Goal: Information Seeking & Learning: Learn about a topic

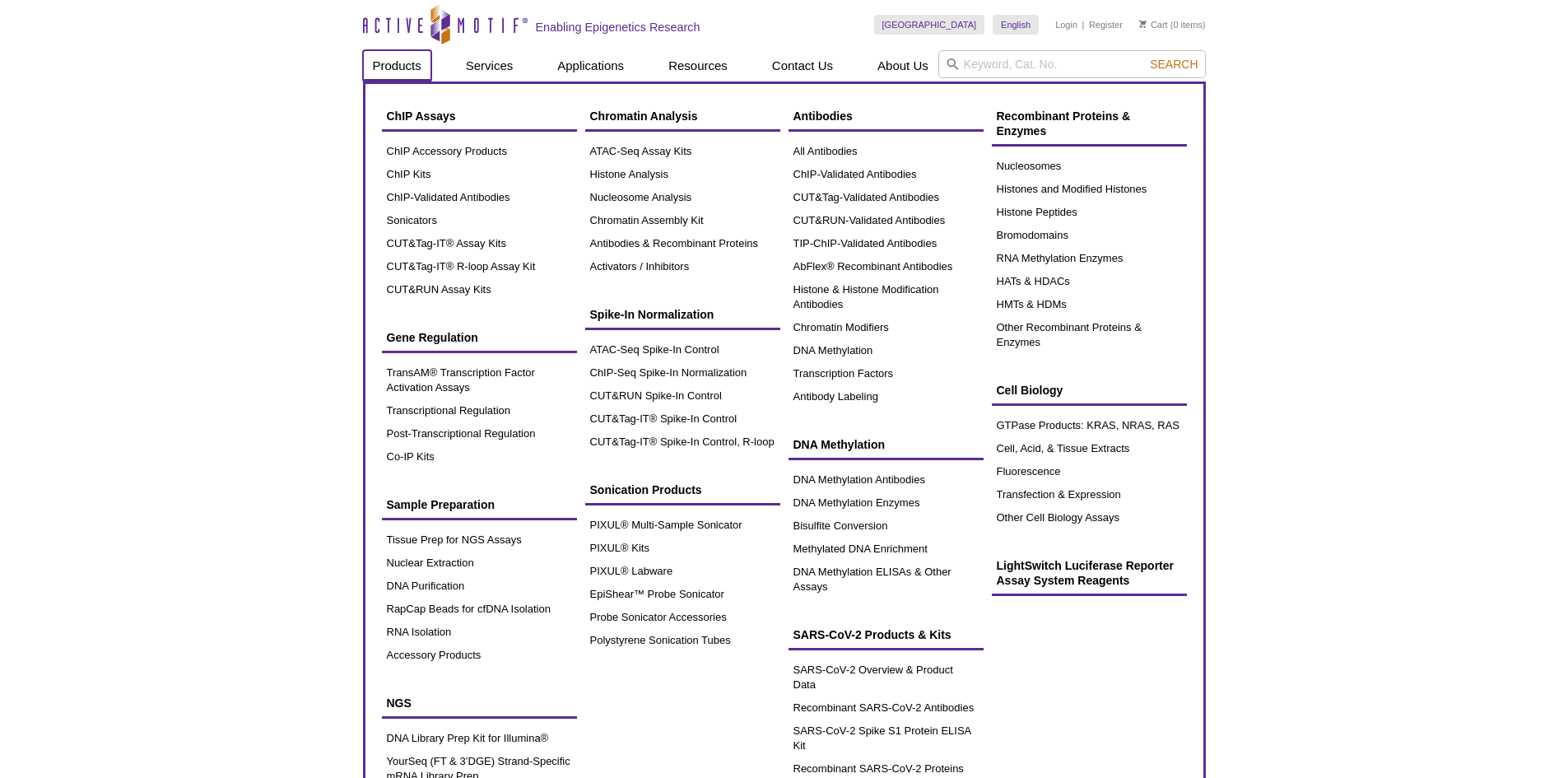
click at [413, 66] on link "Products" at bounding box center [397, 66] width 69 height 32
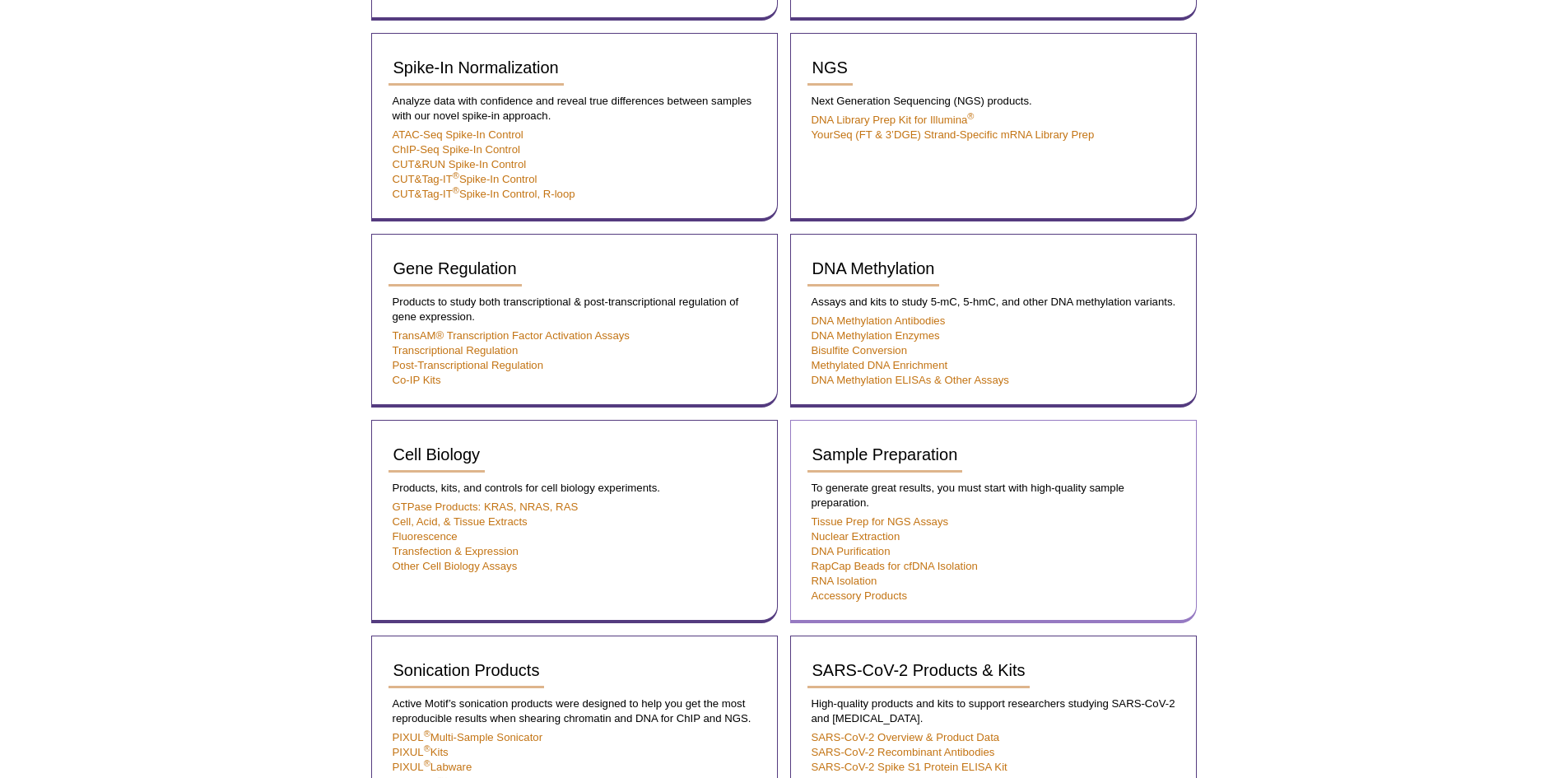
scroll to position [1070, 0]
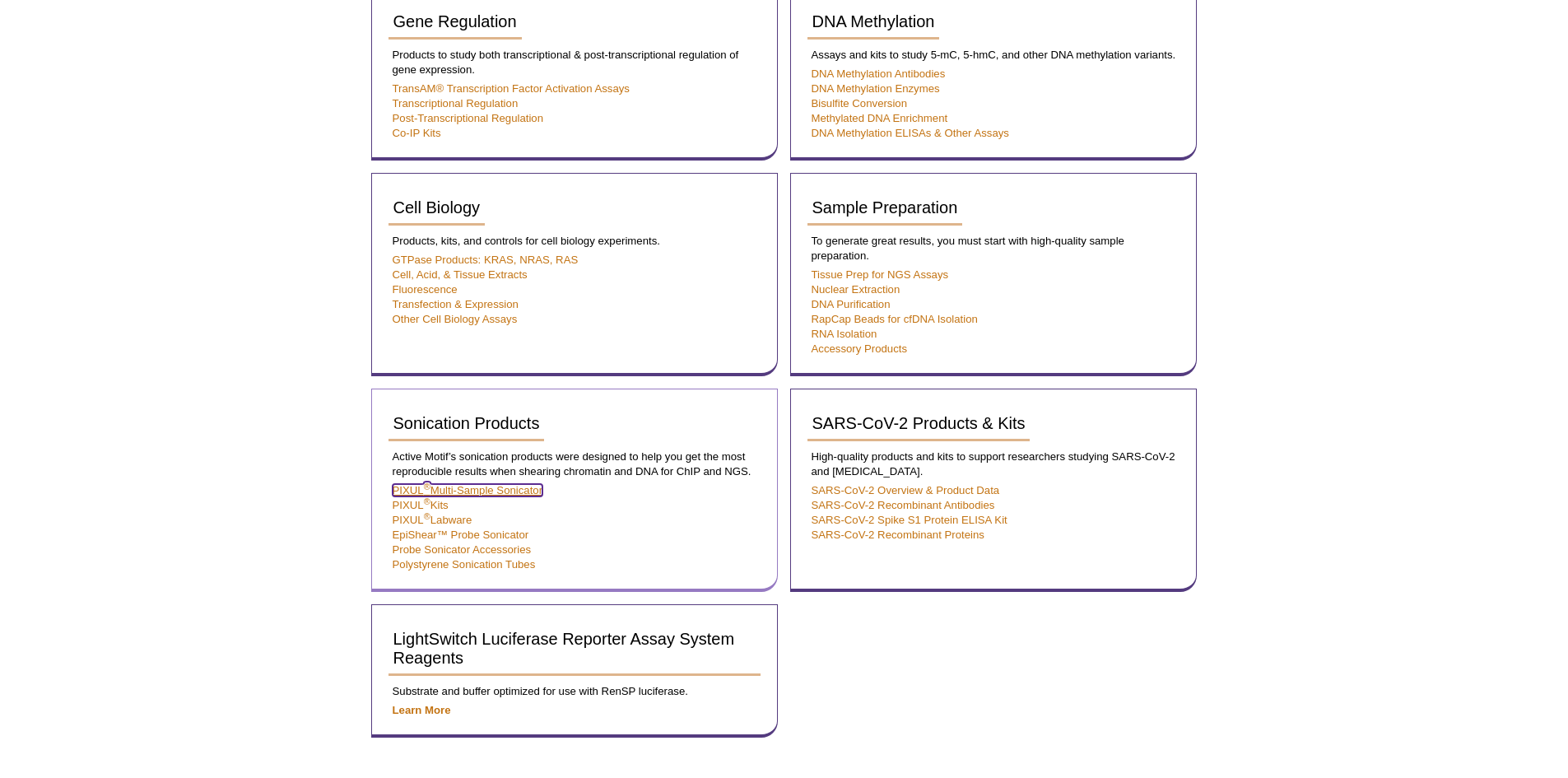
click at [532, 487] on link "PIXUL ® Multi-Sample Sonicator" at bounding box center [468, 490] width 151 height 12
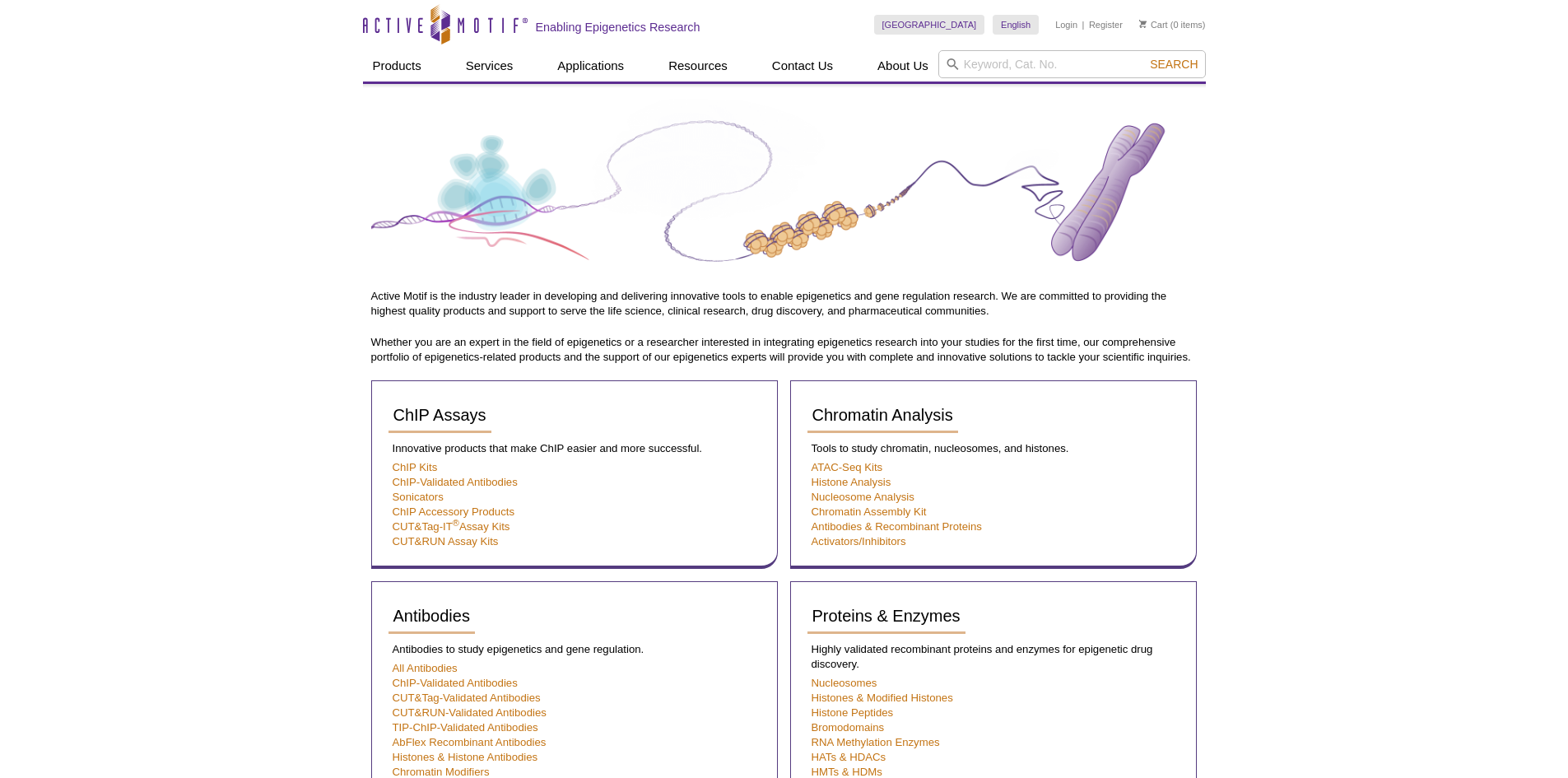
scroll to position [83, 0]
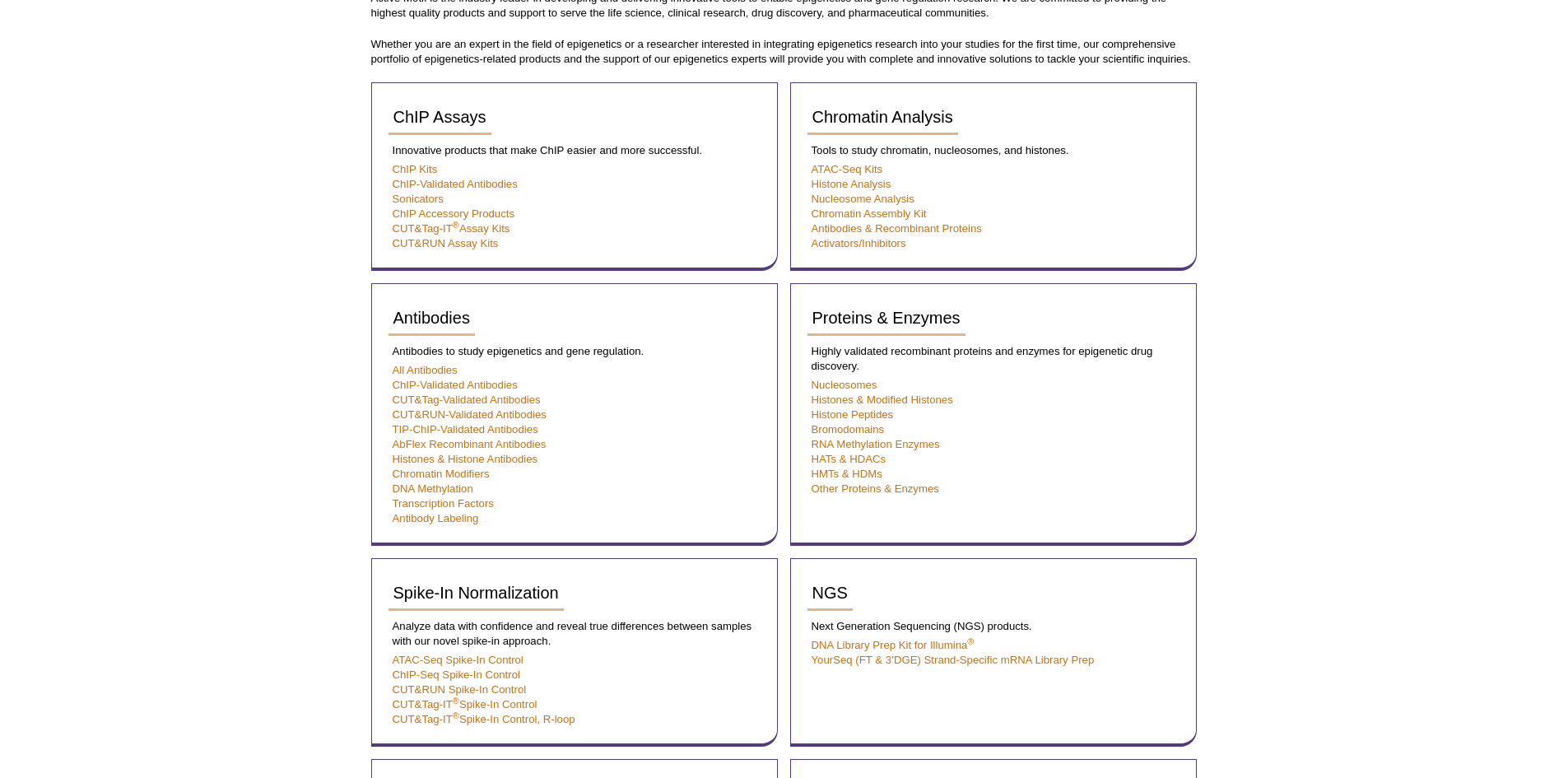
scroll to position [329, 0]
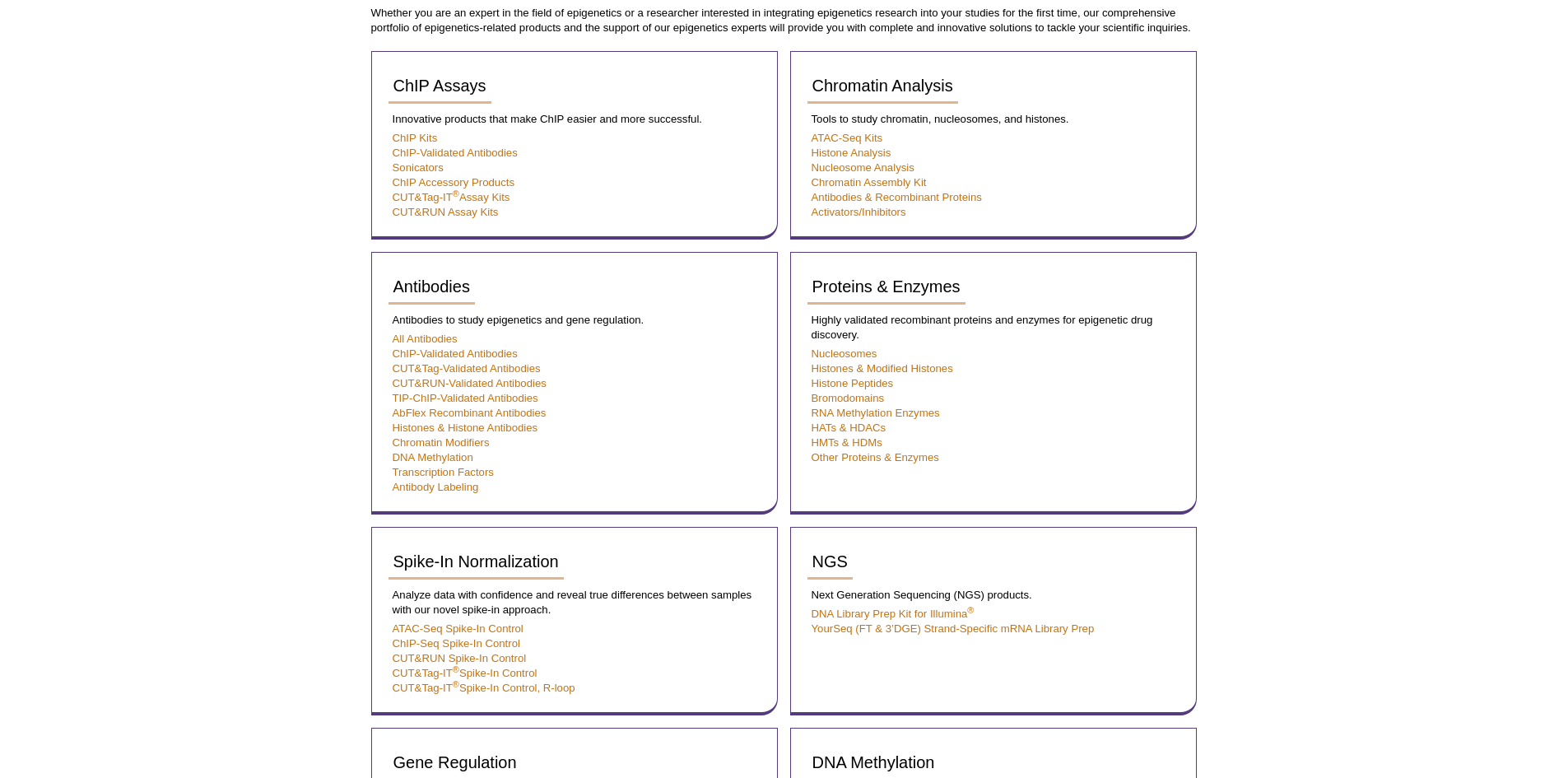
click at [1340, 485] on div "Active Motif Logo Enabling Epigenetics Research 0 Search Skip to content Active…" at bounding box center [784, 673] width 1568 height 2005
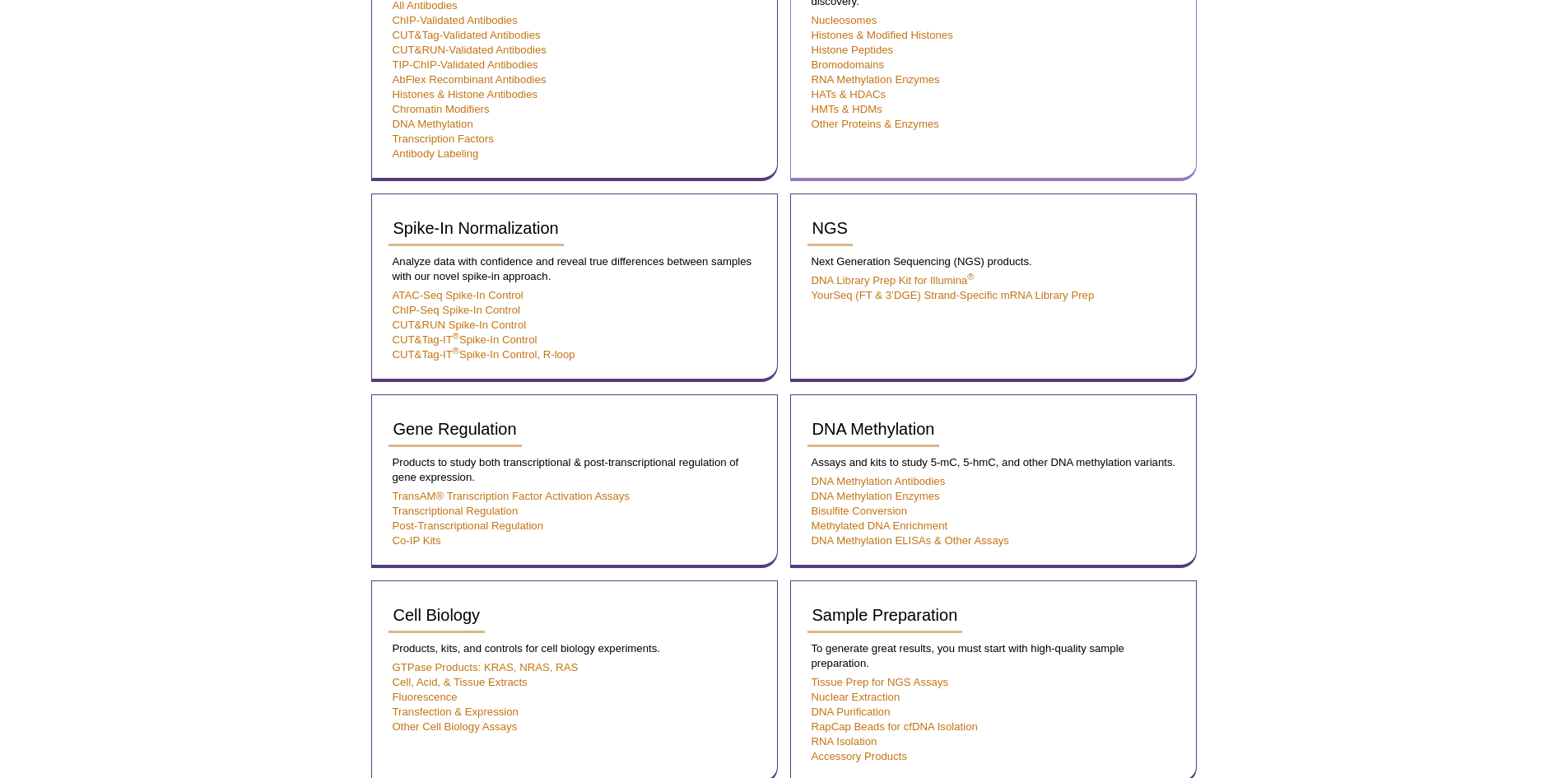
scroll to position [823, 0]
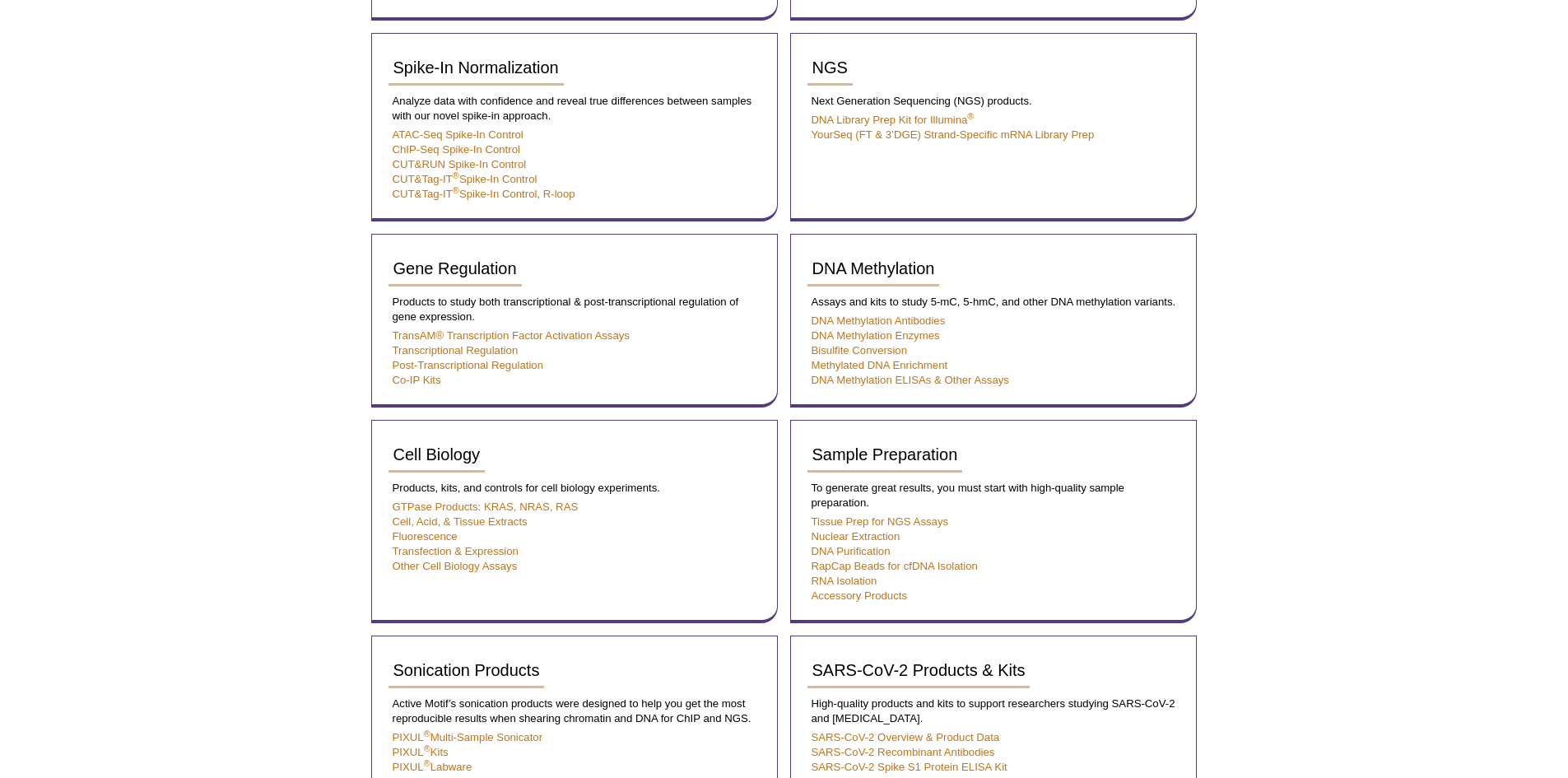
click at [1333, 447] on div "Active Motif Logo Enabling Epigenetics Research 0 Search Skip to content Active…" at bounding box center [784, 179] width 1568 height 2005
click at [1231, 396] on div "Active Motif Logo Enabling Epigenetics Research 0 Search Skip to content Active…" at bounding box center [784, 179] width 1568 height 2005
click at [1308, 334] on div "Active Motif Logo Enabling Epigenetics Research 0 Search Skip to content Active…" at bounding box center [784, 179] width 1568 height 2005
click at [603, 334] on link "TransAM® Transcription Factor Activation Assays" at bounding box center [511, 335] width 237 height 12
drag, startPoint x: 1386, startPoint y: 241, endPoint x: 1347, endPoint y: 220, distance: 44.3
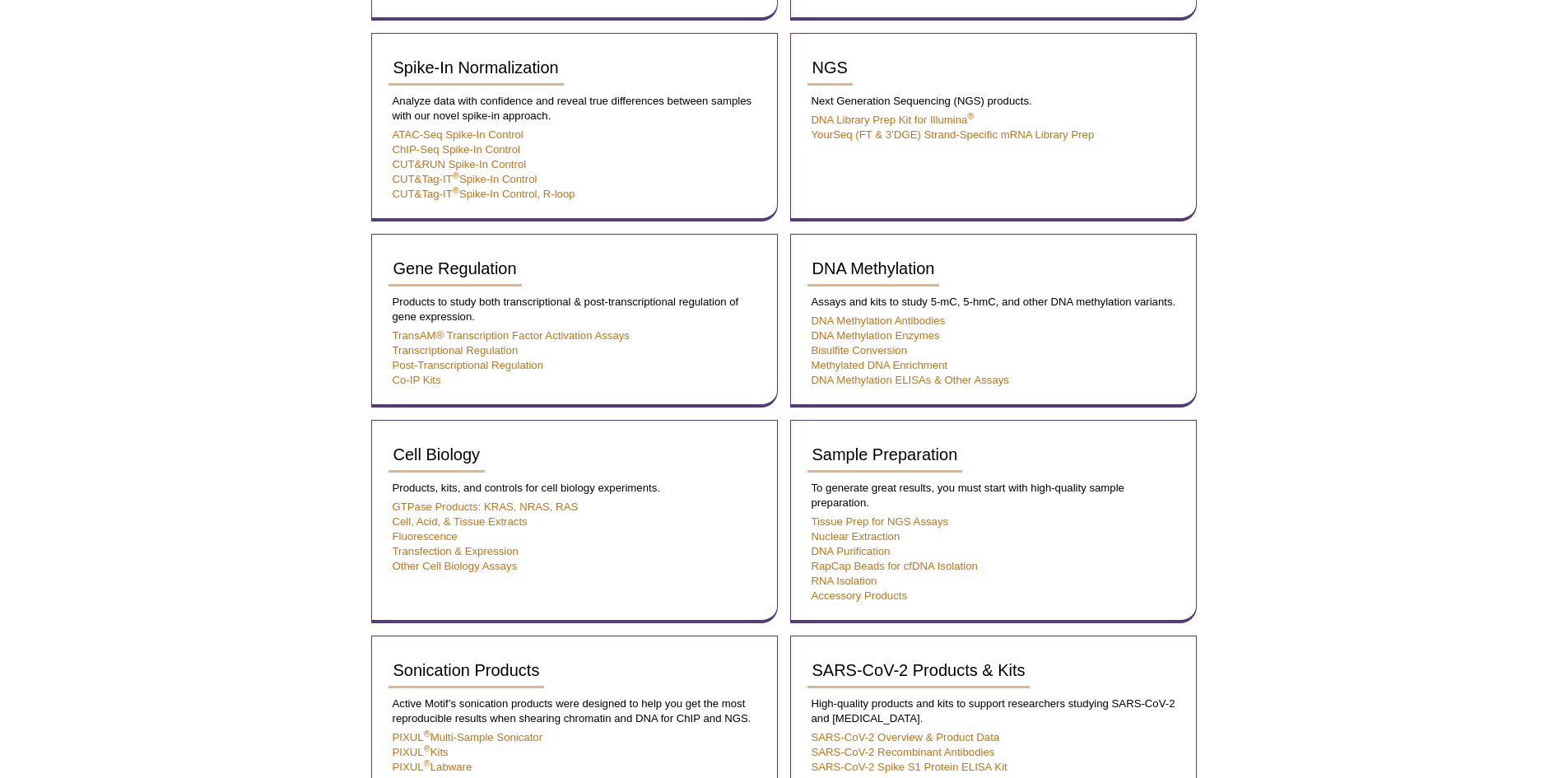
click at [1386, 241] on div "Active Motif Logo Enabling Epigenetics Research 0 Search Skip to content Active…" at bounding box center [784, 179] width 1568 height 2005
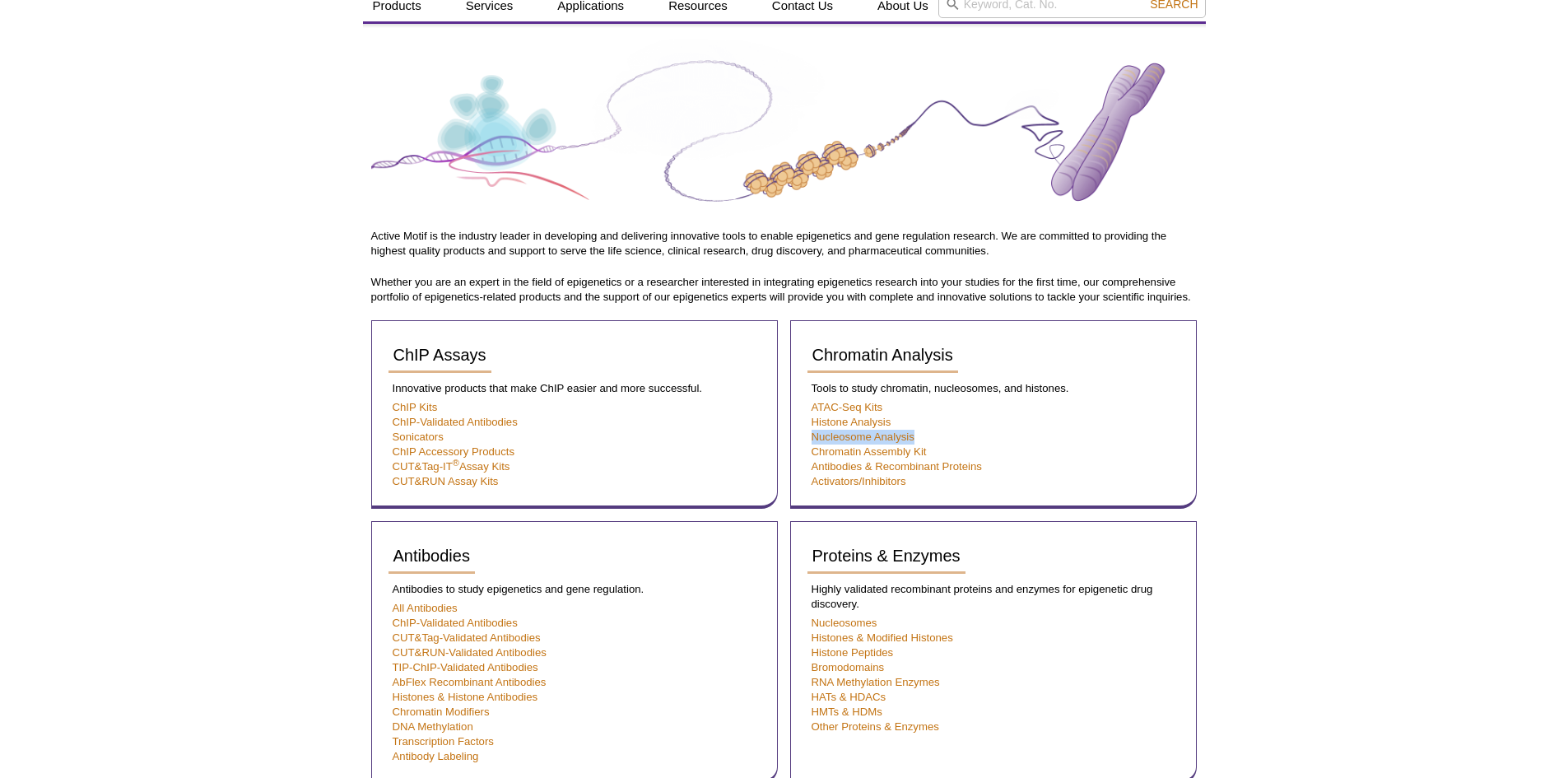
drag, startPoint x: 922, startPoint y: 432, endPoint x: 784, endPoint y: 432, distance: 138.0
copy link "Nucleosome Analysis"
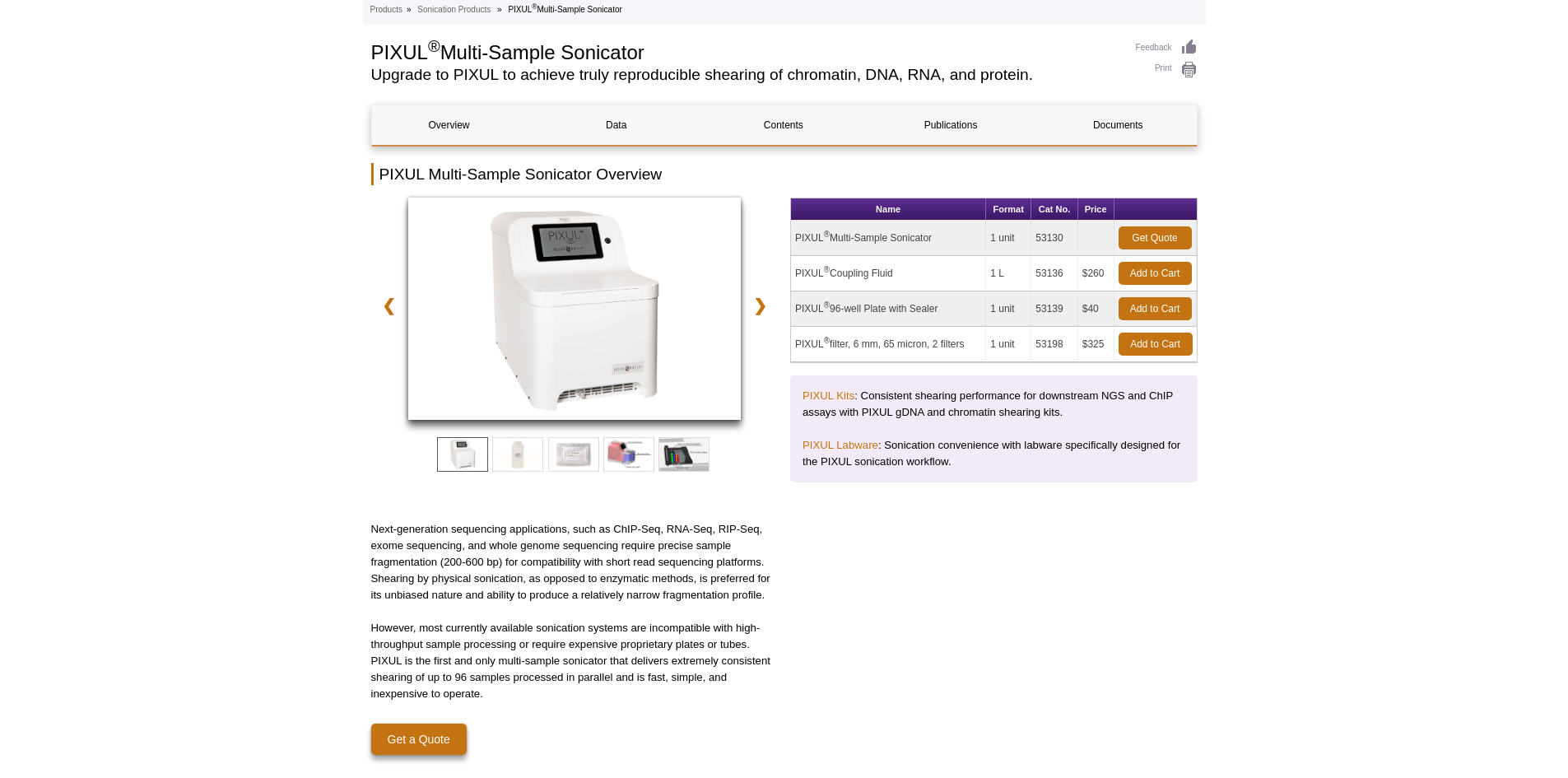
scroll to position [83, 0]
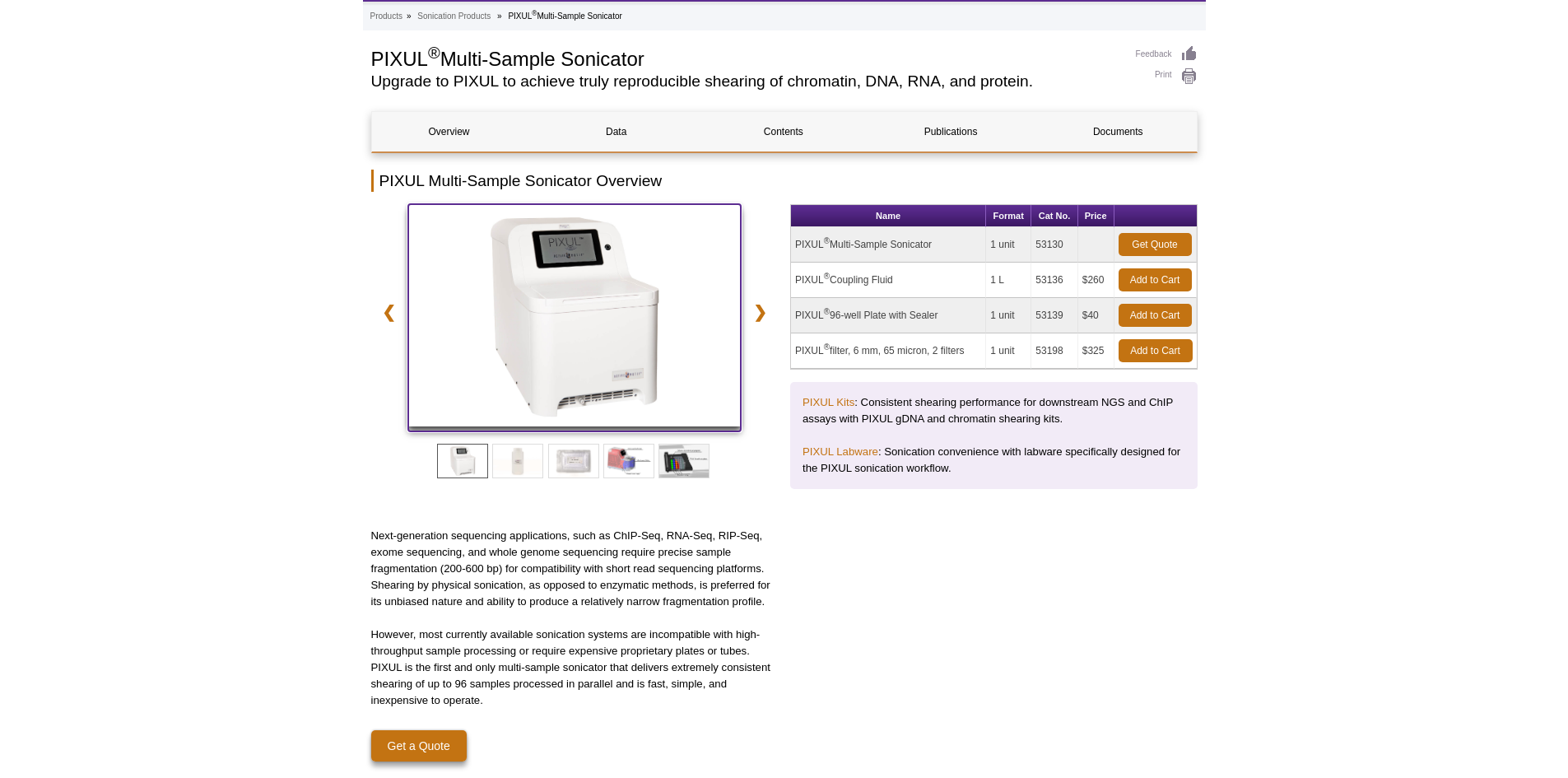
click at [544, 364] on img at bounding box center [575, 314] width 334 height 222
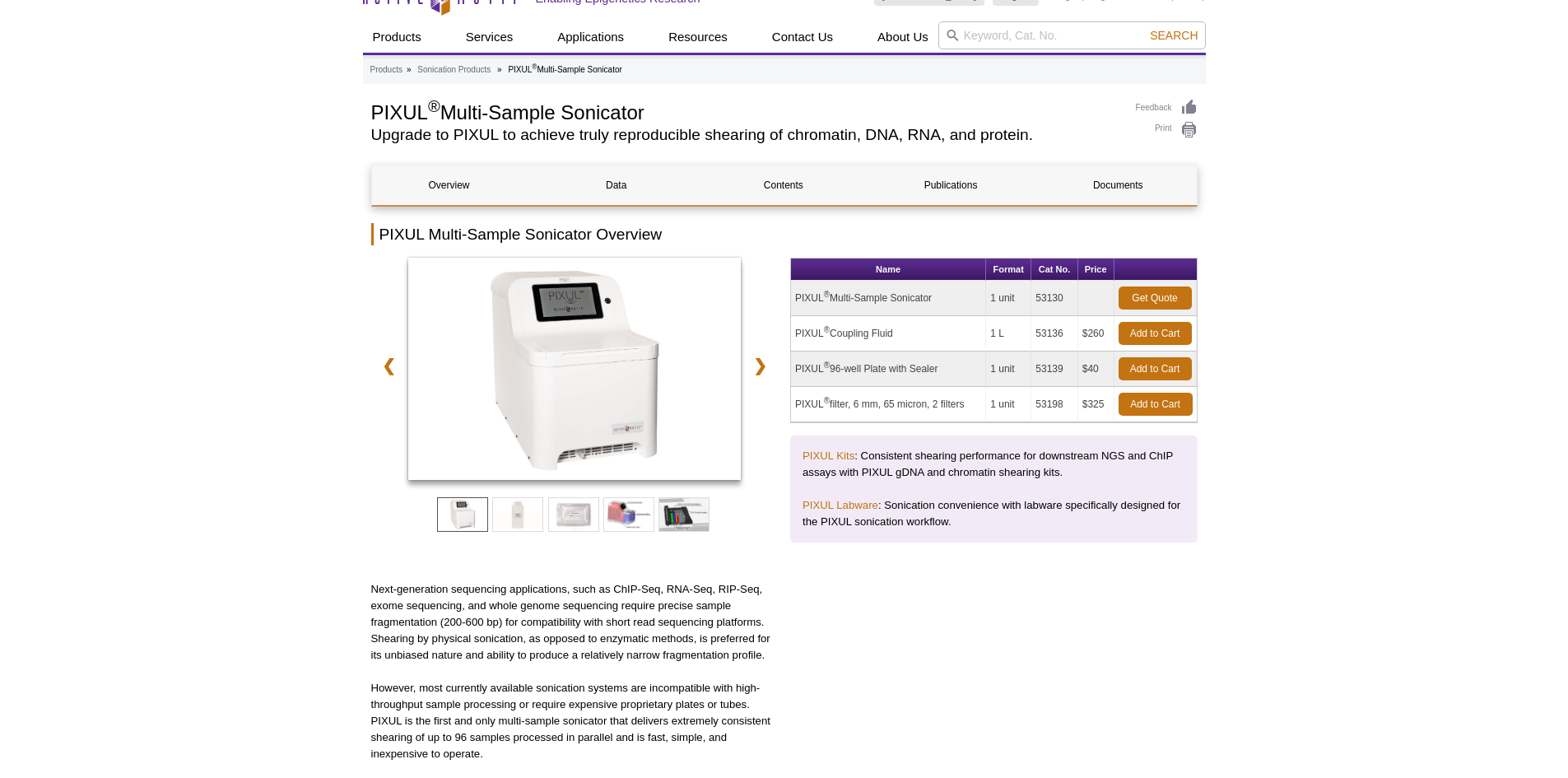
scroll to position [0, 0]
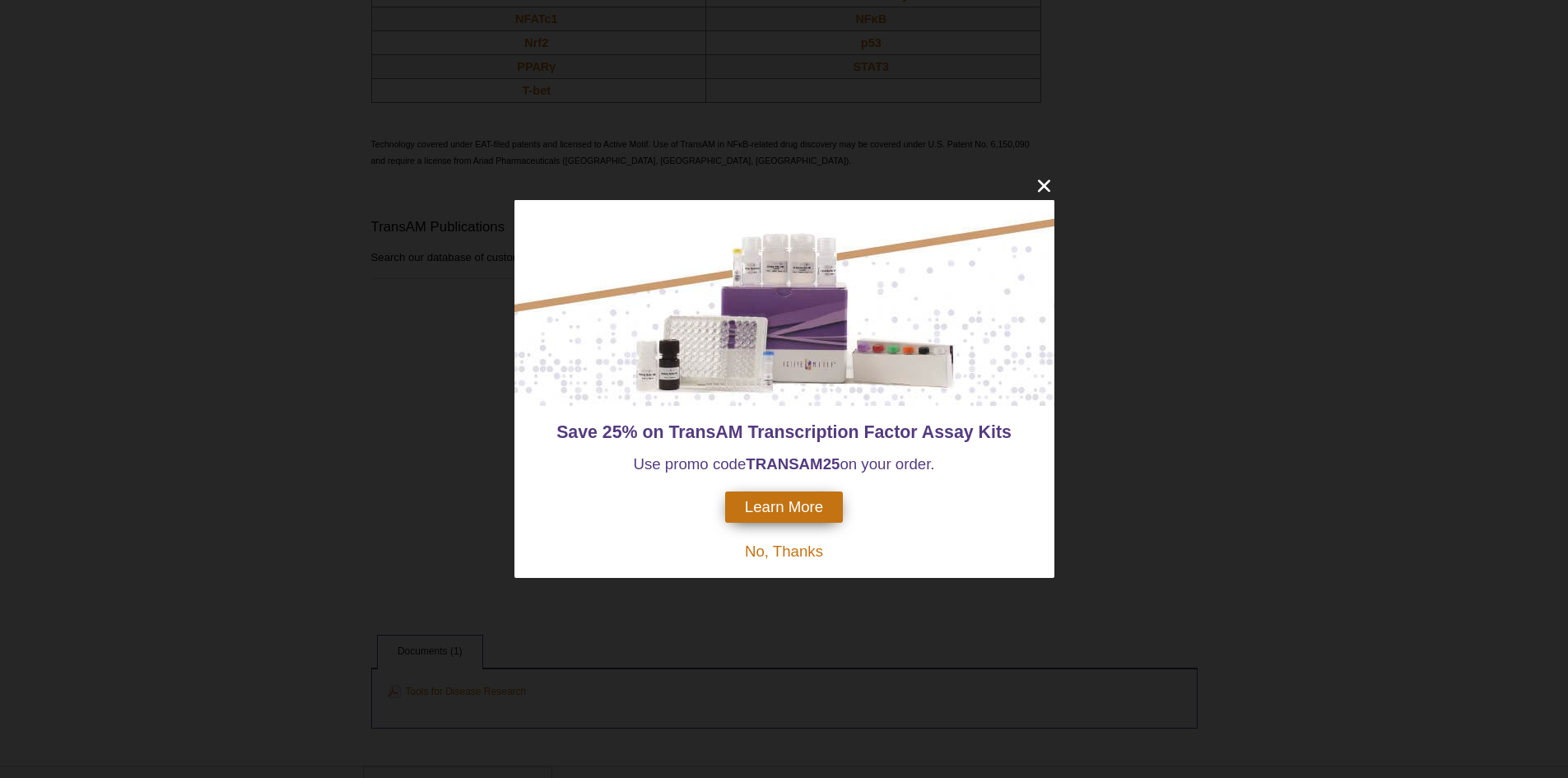
scroll to position [1646, 0]
click at [1044, 178] on icon "close" at bounding box center [1044, 185] width 20 height 20
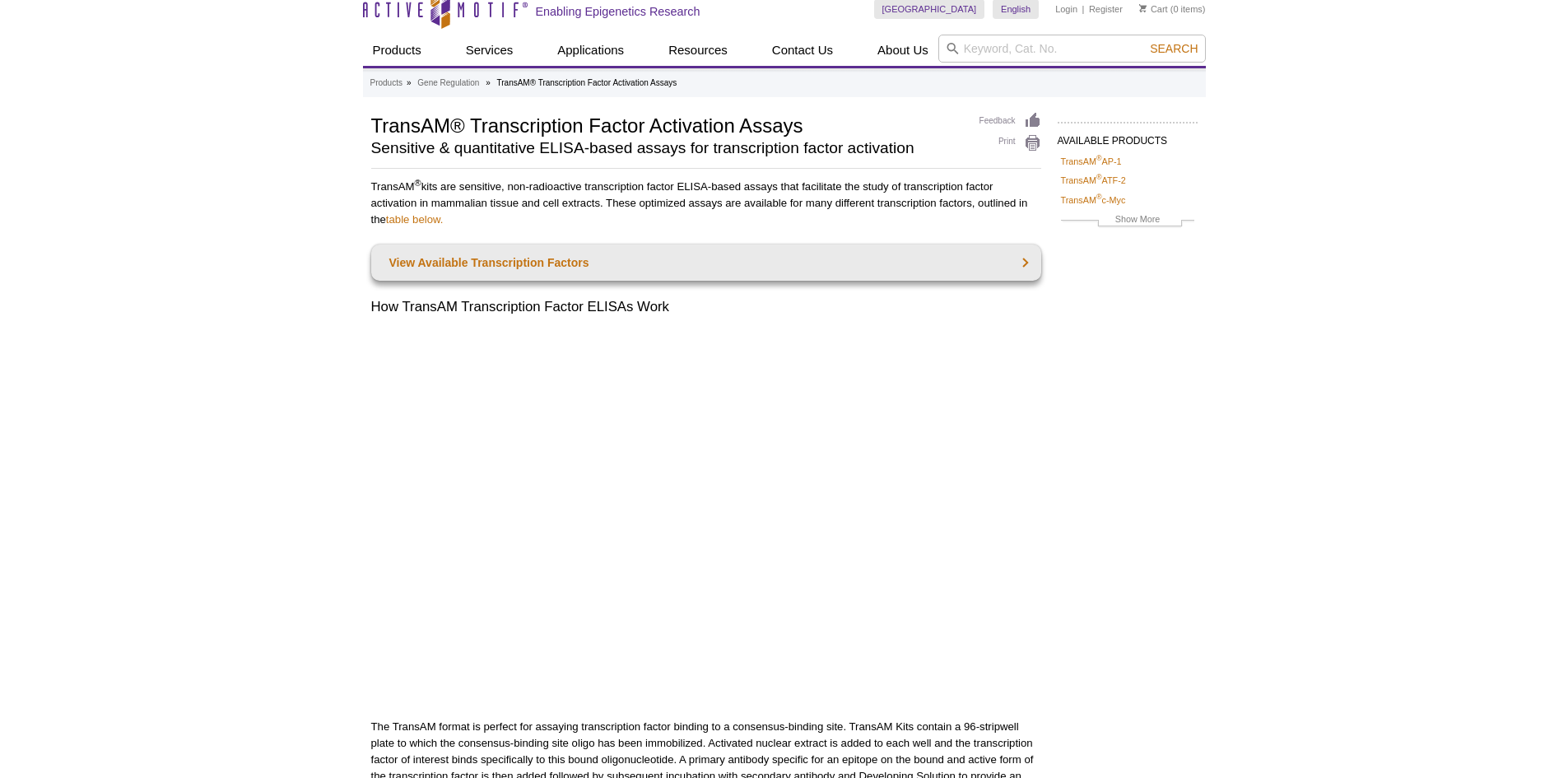
scroll to position [0, 0]
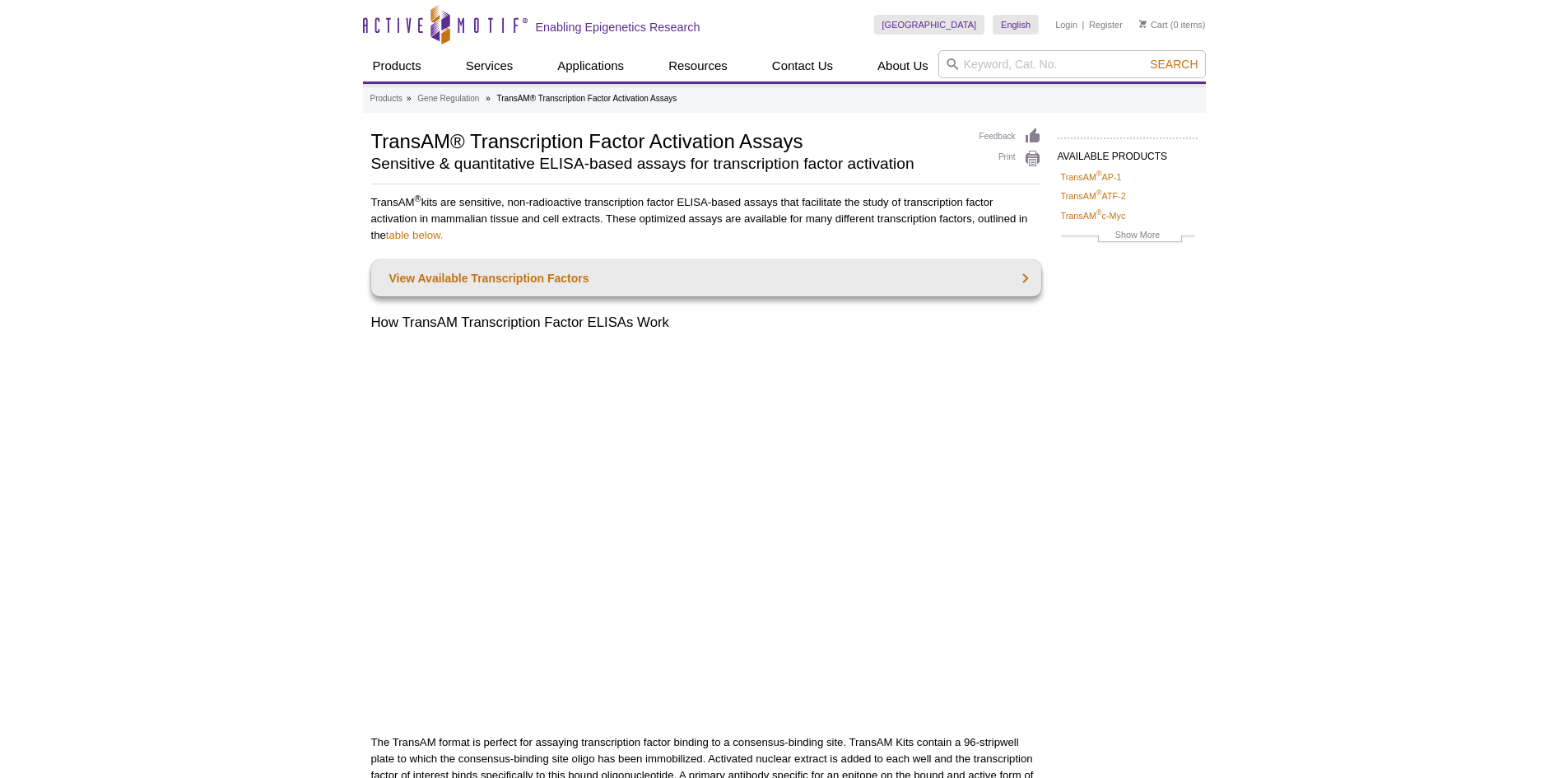
click at [557, 208] on p "TransAM ®  kits are sensitive, non-radioactive transcription factor ELISA-based…" at bounding box center [706, 219] width 670 height 49
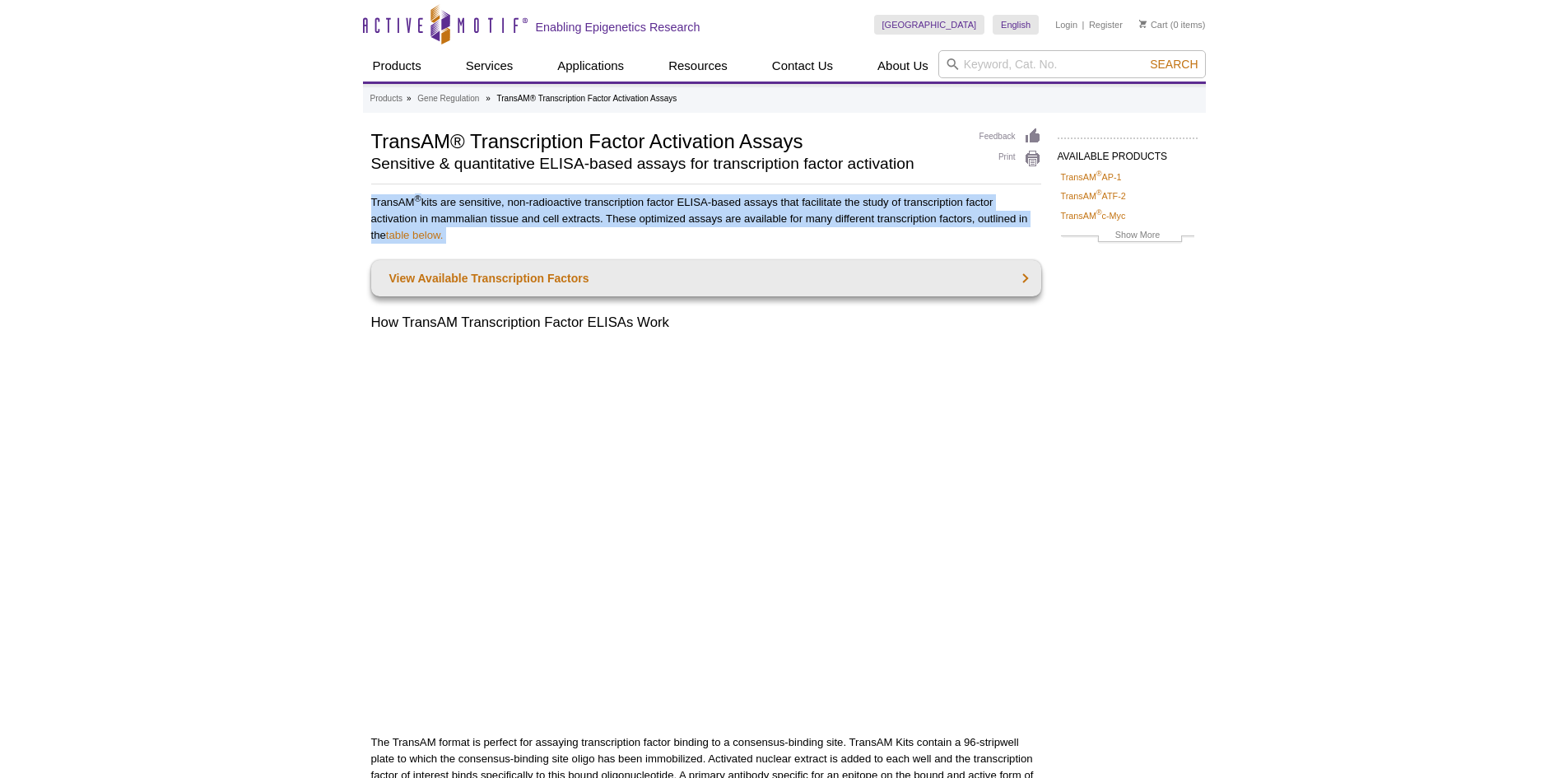
click at [557, 208] on p "TransAM ®  kits are sensitive, non-radioactive transcription factor ELISA-based…" at bounding box center [706, 219] width 670 height 49
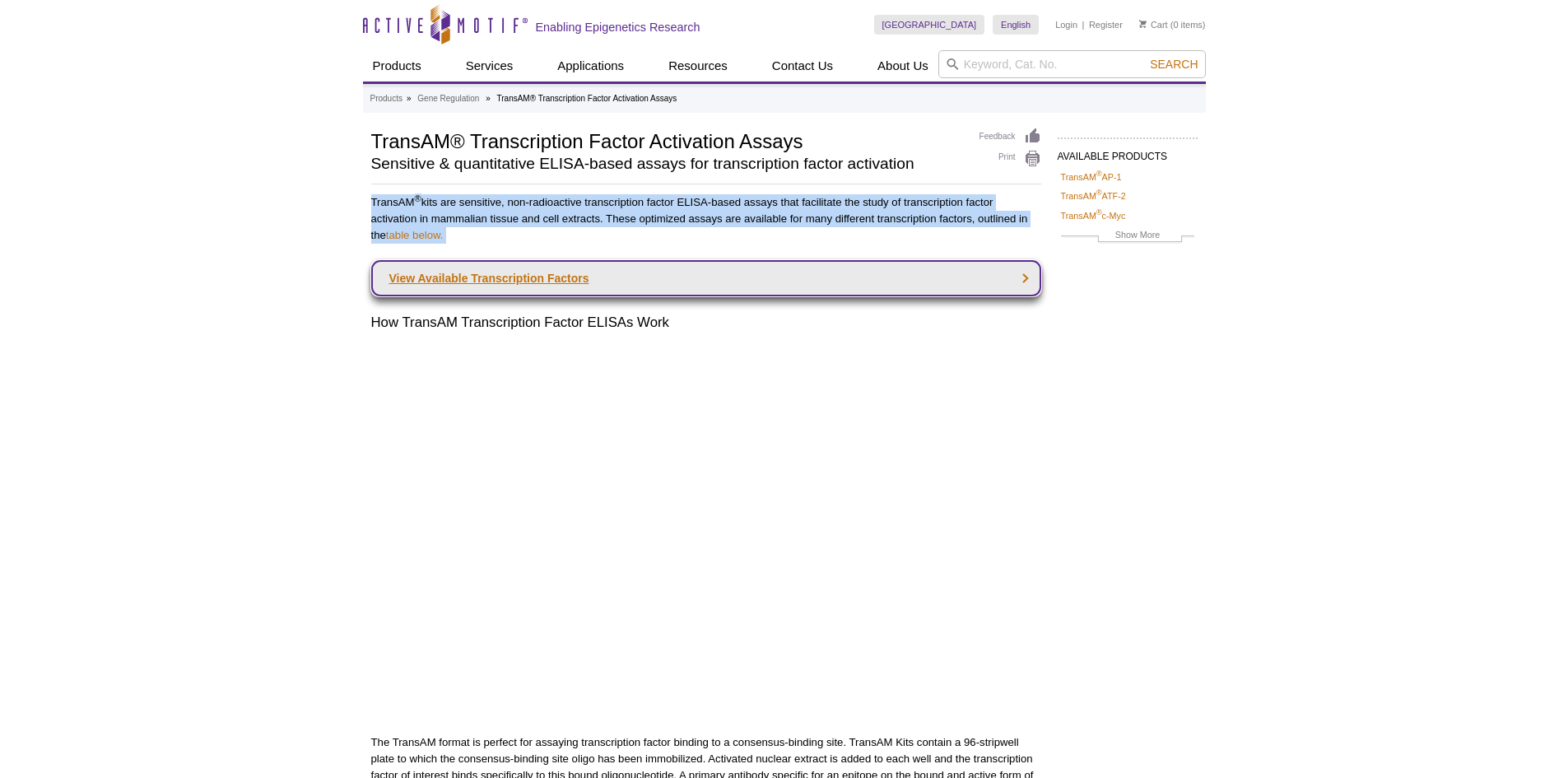
click at [495, 267] on link "View Available Transcription Factors" at bounding box center [706, 277] width 670 height 36
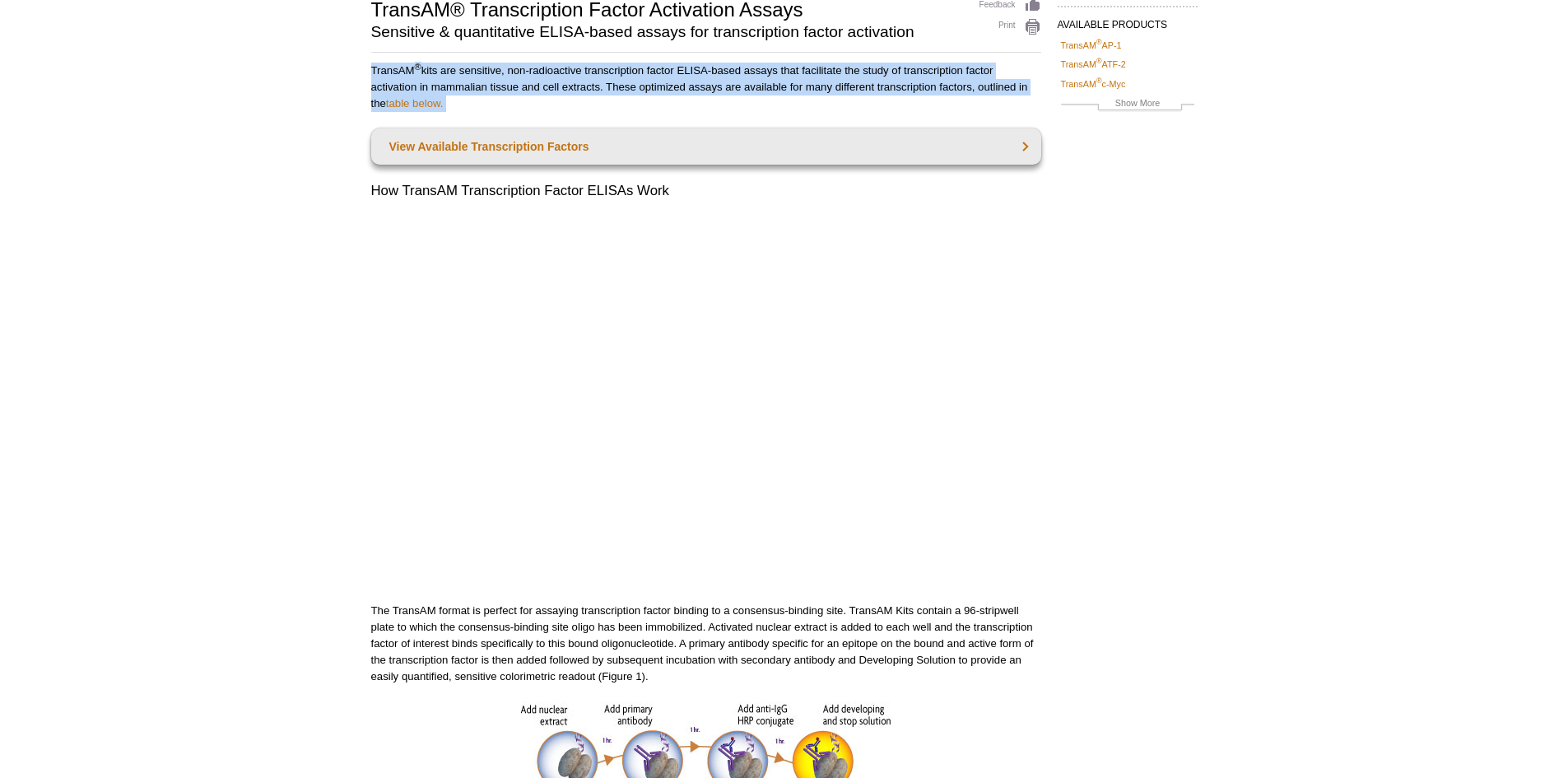
scroll to position [329, 0]
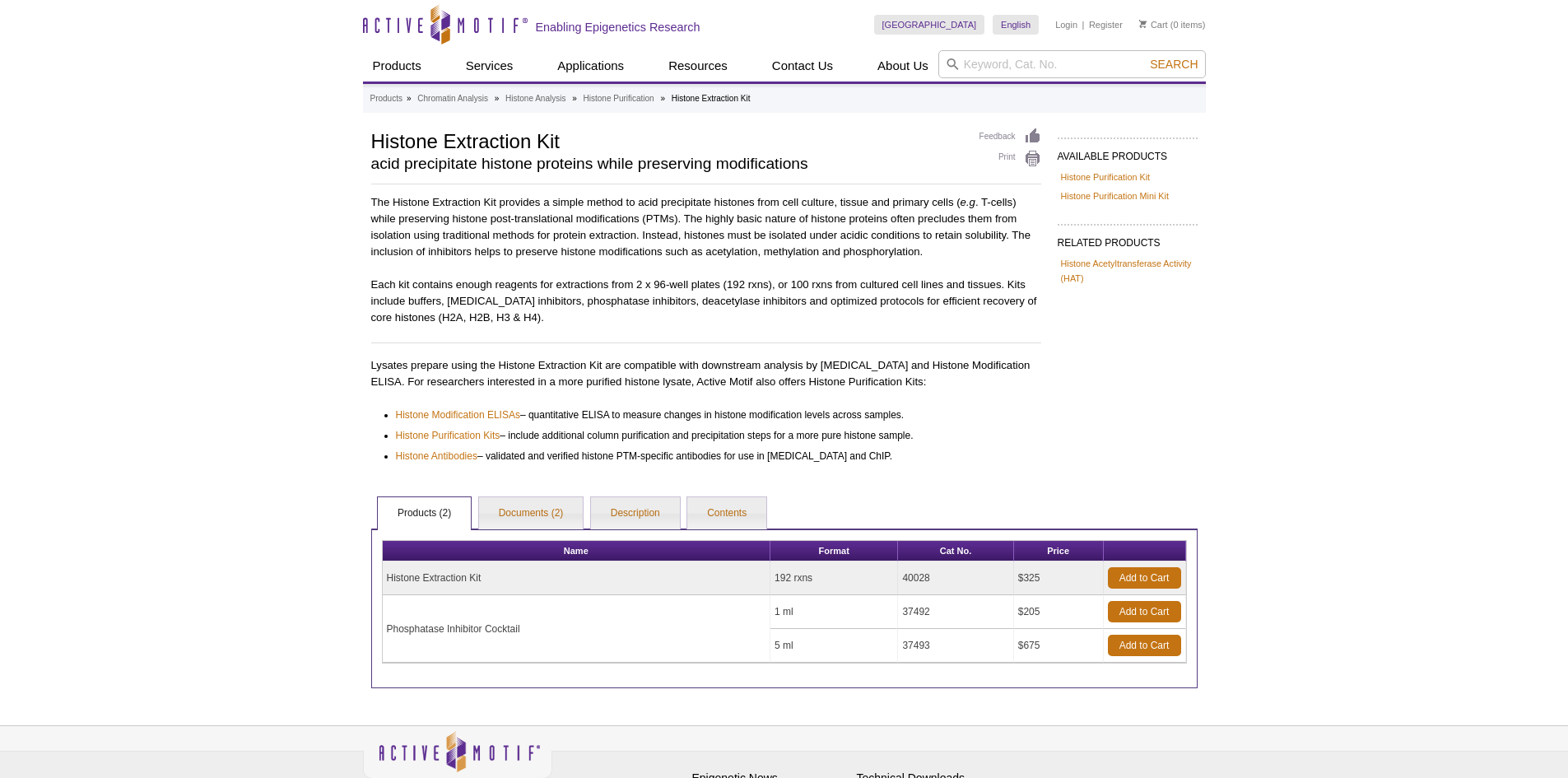
click at [689, 266] on div "The Histone Extraction Kit provides a simple method to acid precipitate histone…" at bounding box center [706, 328] width 670 height 270
